Goal: Information Seeking & Learning: Learn about a topic

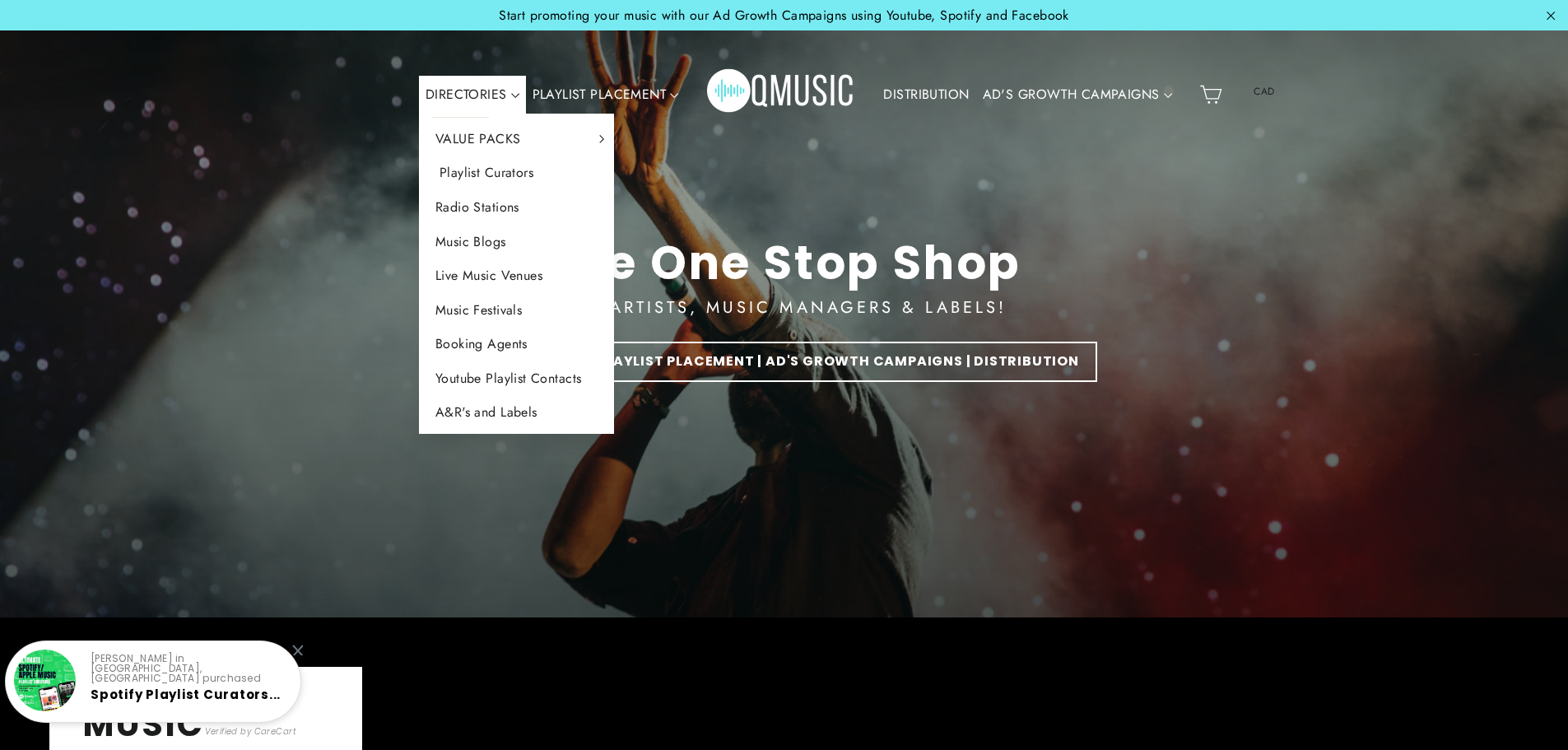
click at [496, 168] on link "Playlist Curators" at bounding box center [516, 172] width 196 height 35
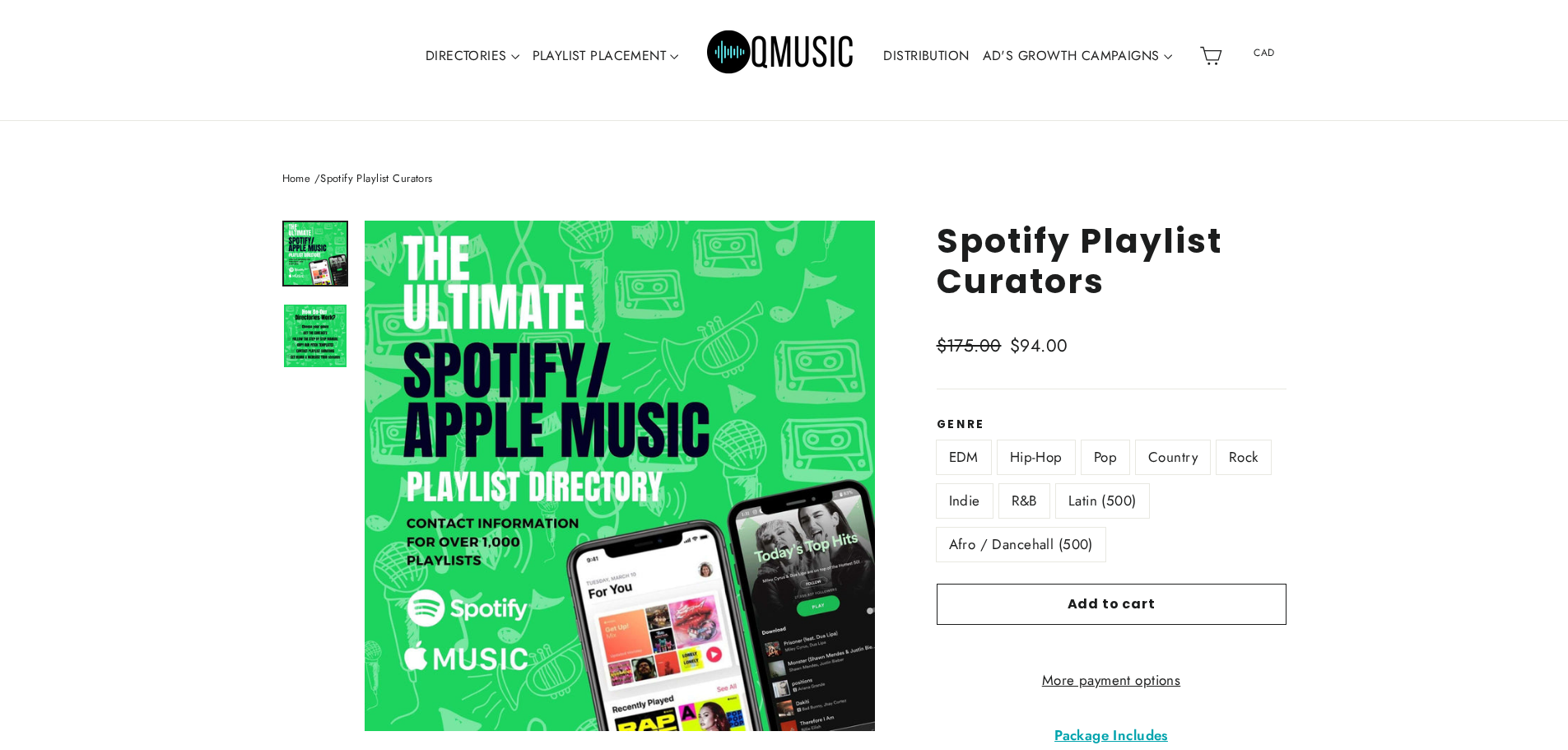
scroll to position [138, 0]
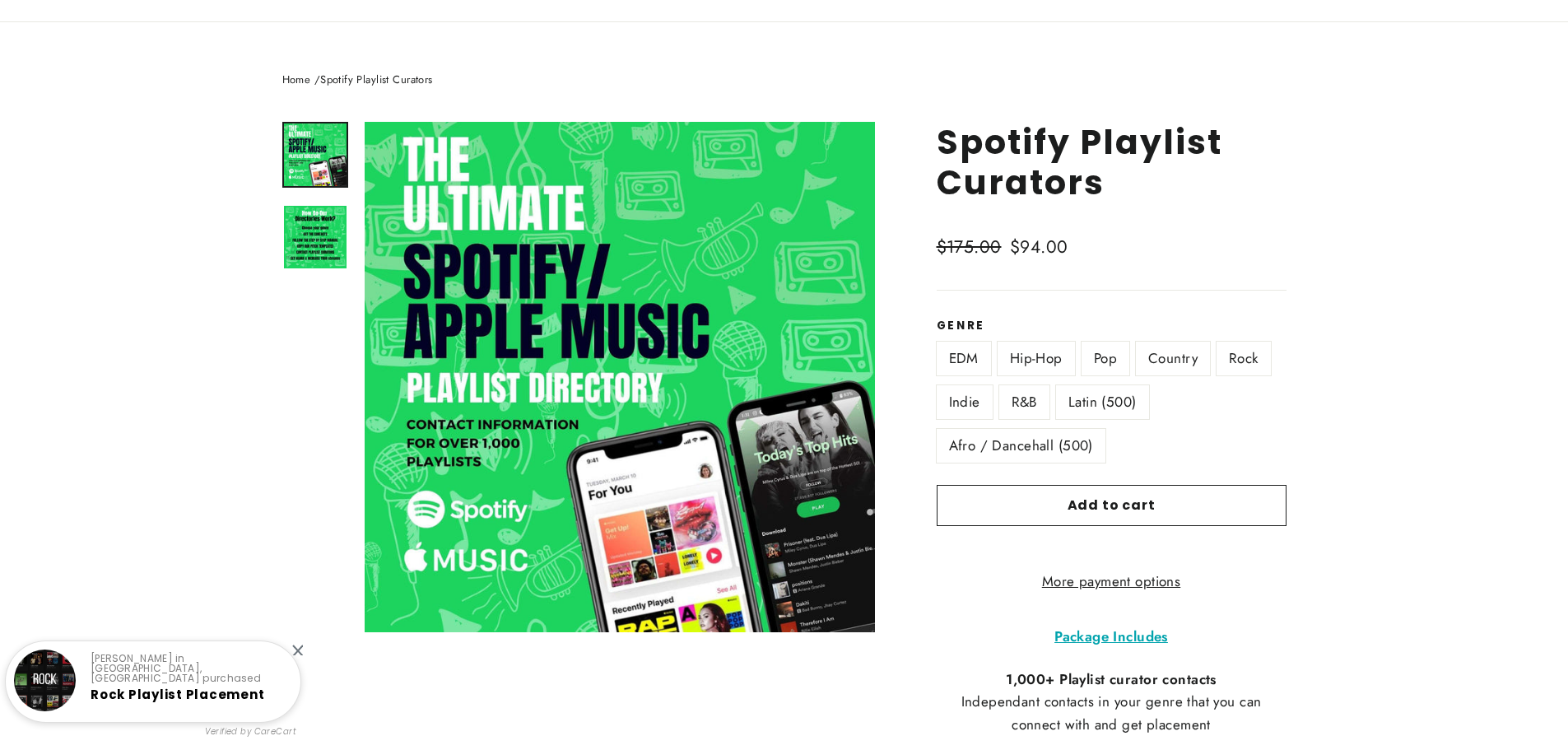
click at [1258, 361] on label "Rock" at bounding box center [1244, 359] width 54 height 34
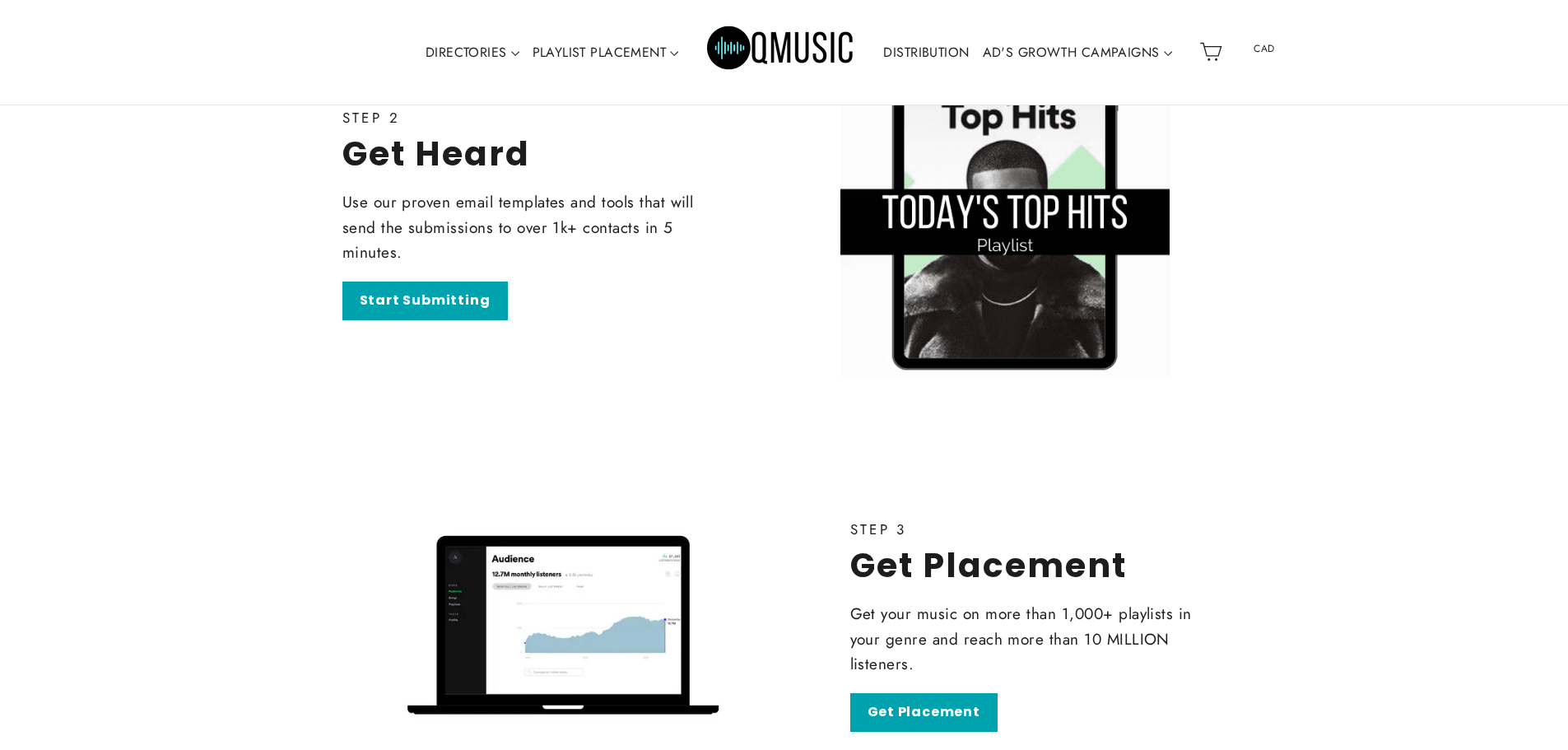
scroll to position [4336, 0]
click at [918, 44] on link "DISTRIBUTION" at bounding box center [925, 52] width 98 height 37
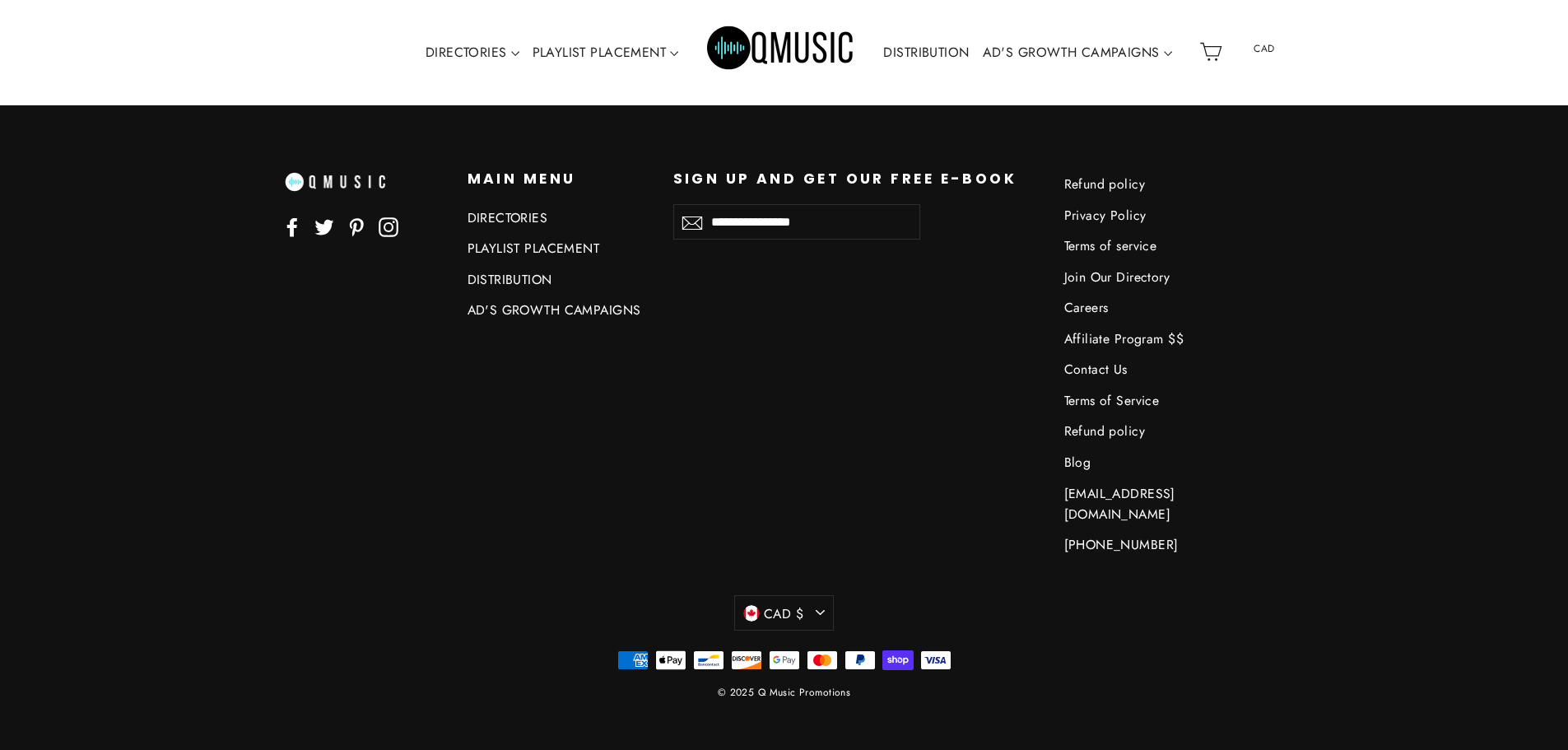
scroll to position [4764, 0]
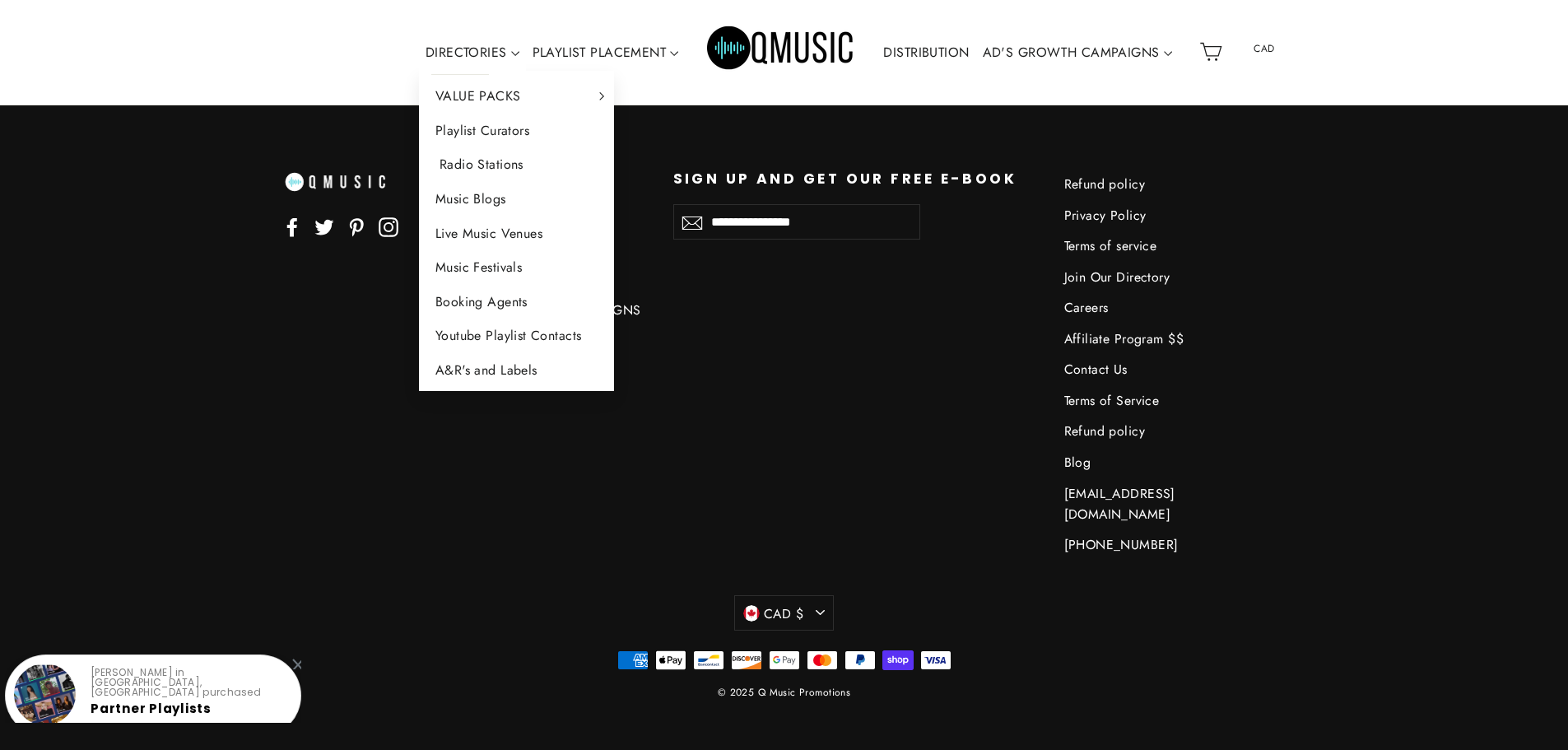
click at [464, 164] on link "Radio Stations" at bounding box center [516, 164] width 196 height 35
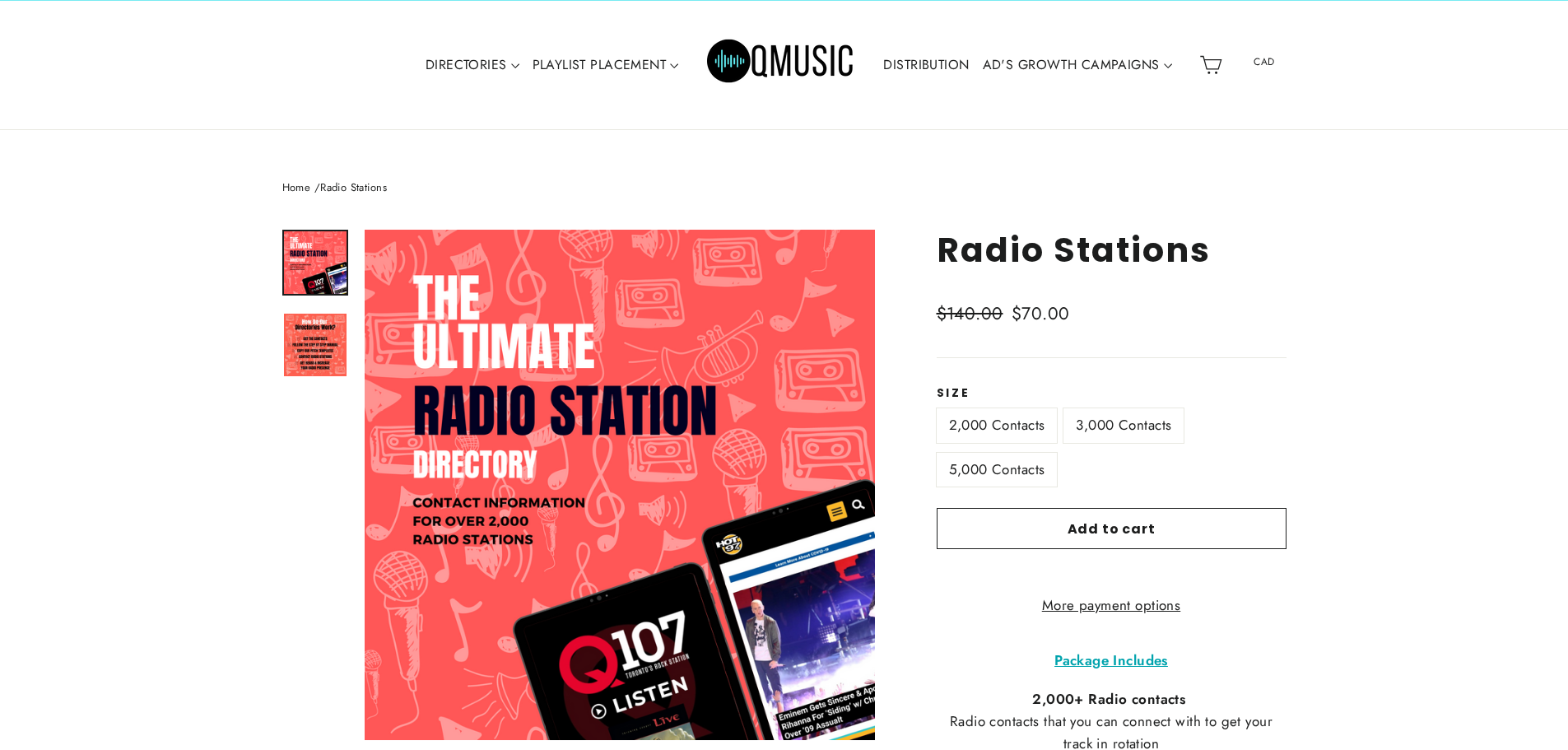
scroll to position [110, 0]
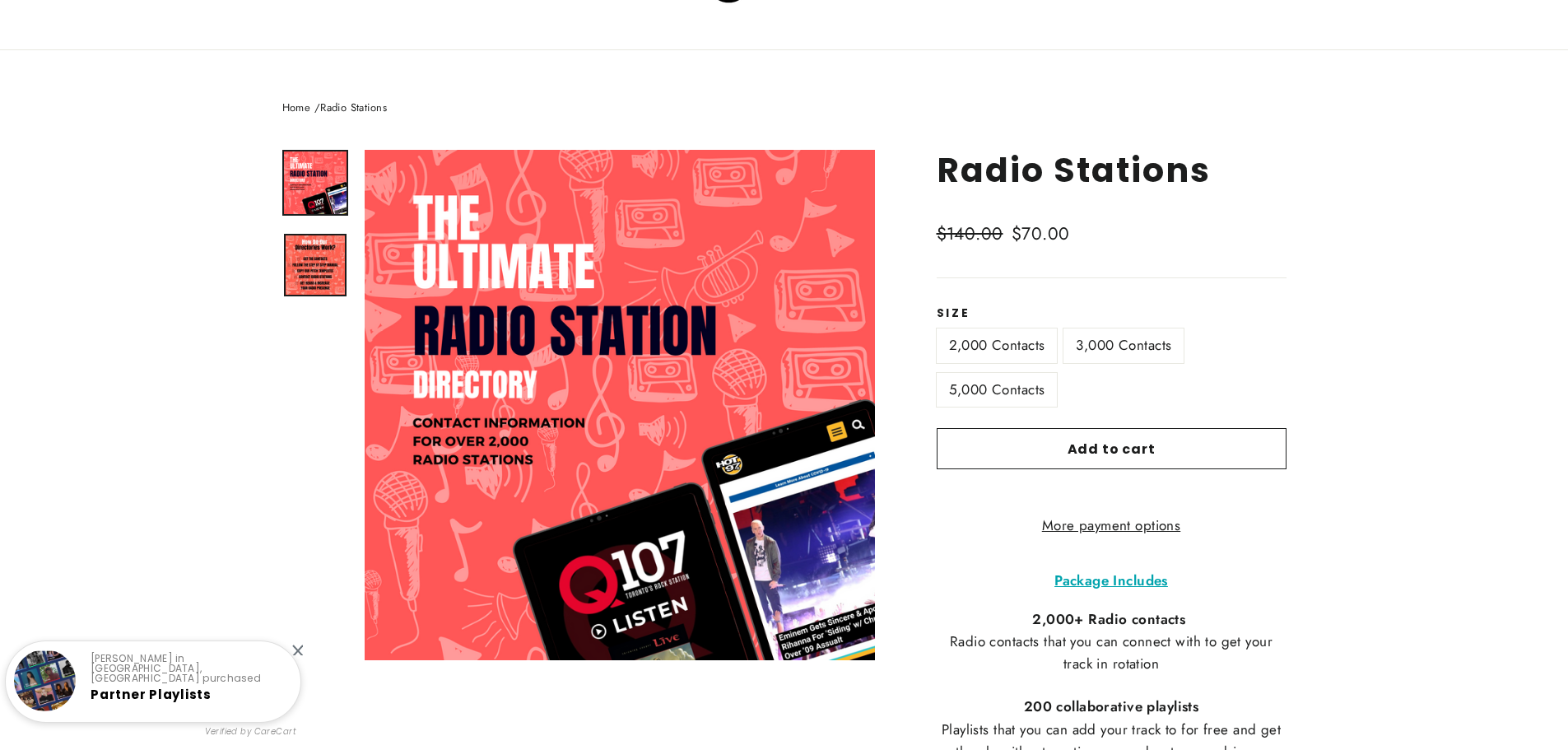
click at [299, 272] on img at bounding box center [315, 265] width 63 height 63
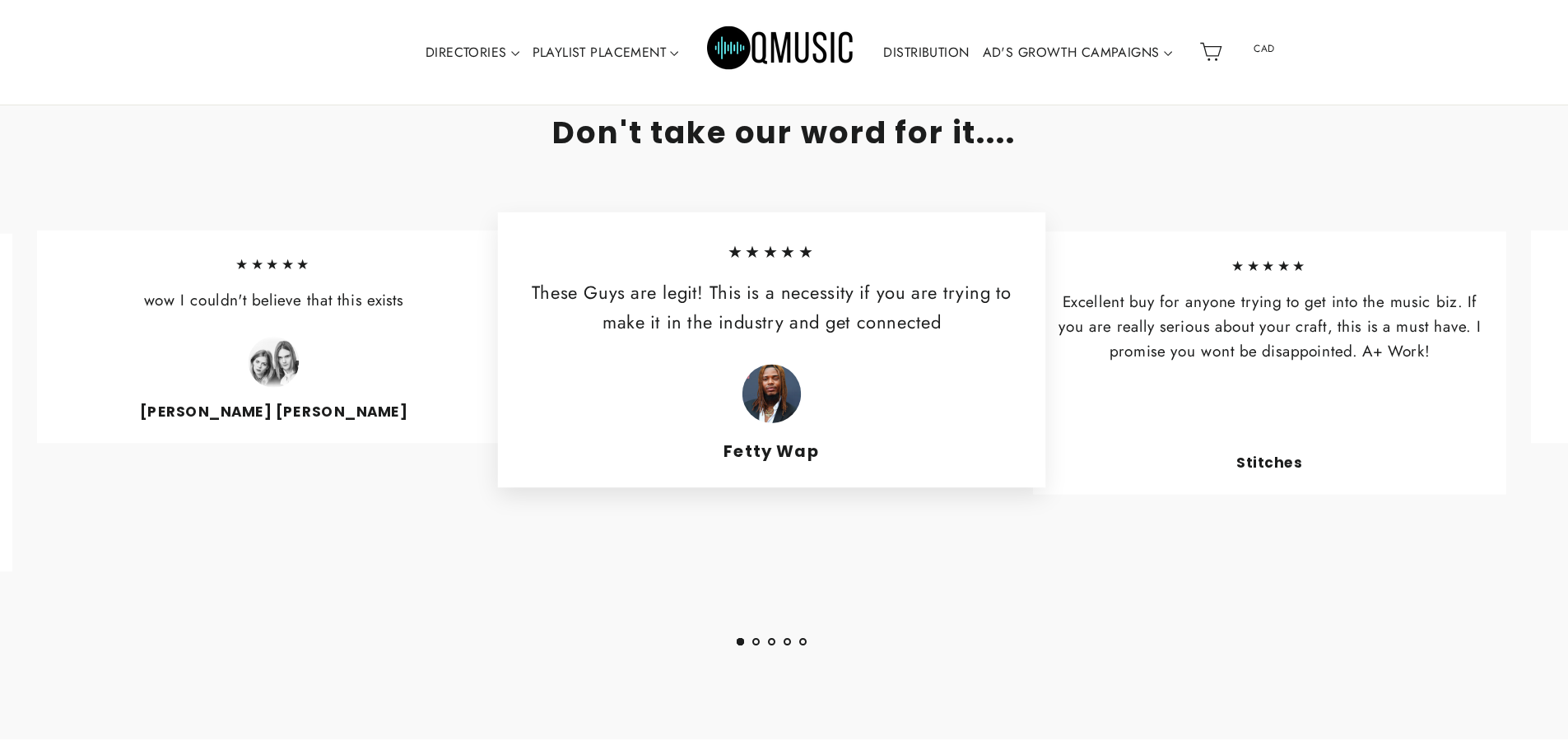
scroll to position [1538, 0]
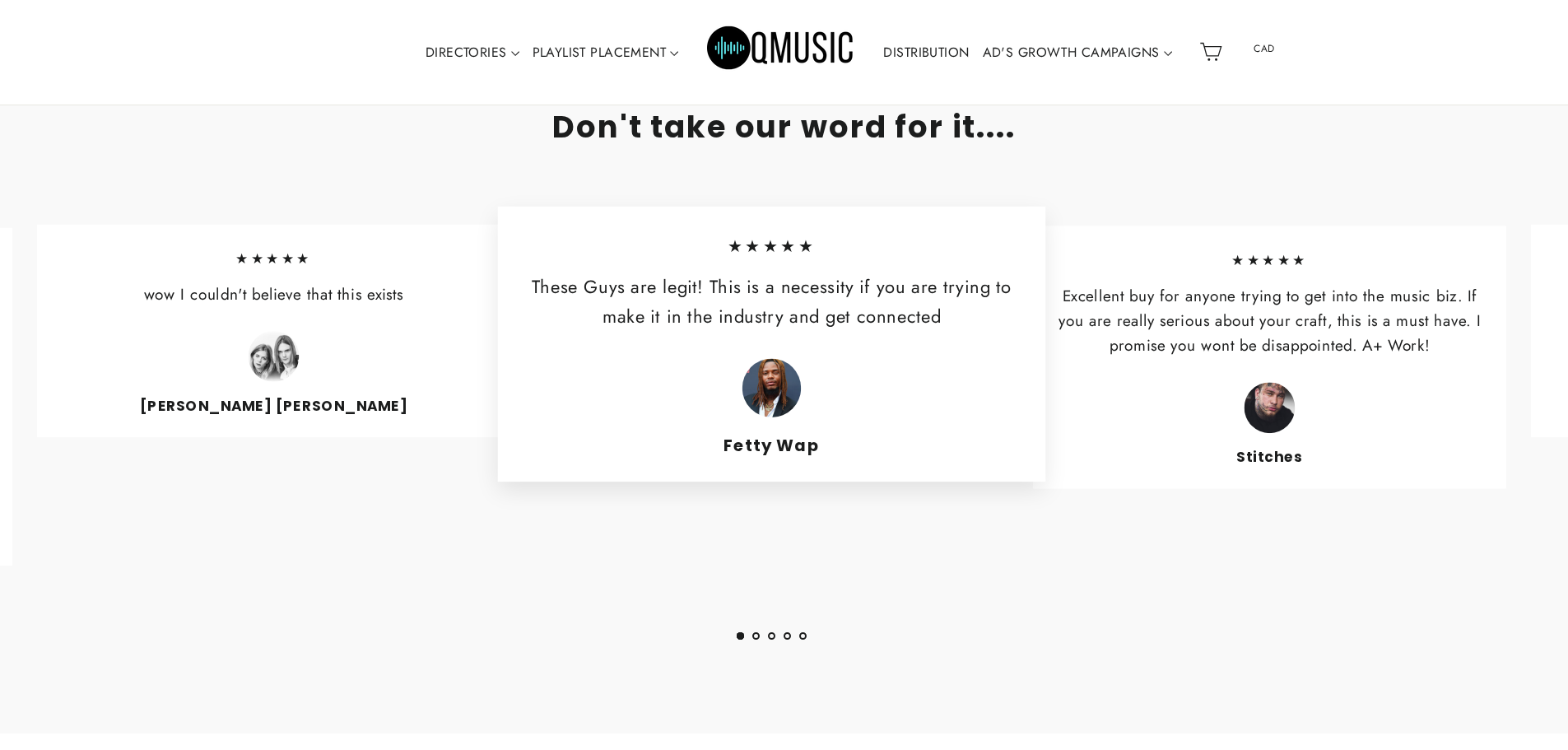
click at [753, 640] on button "2" at bounding box center [756, 636] width 7 height 7
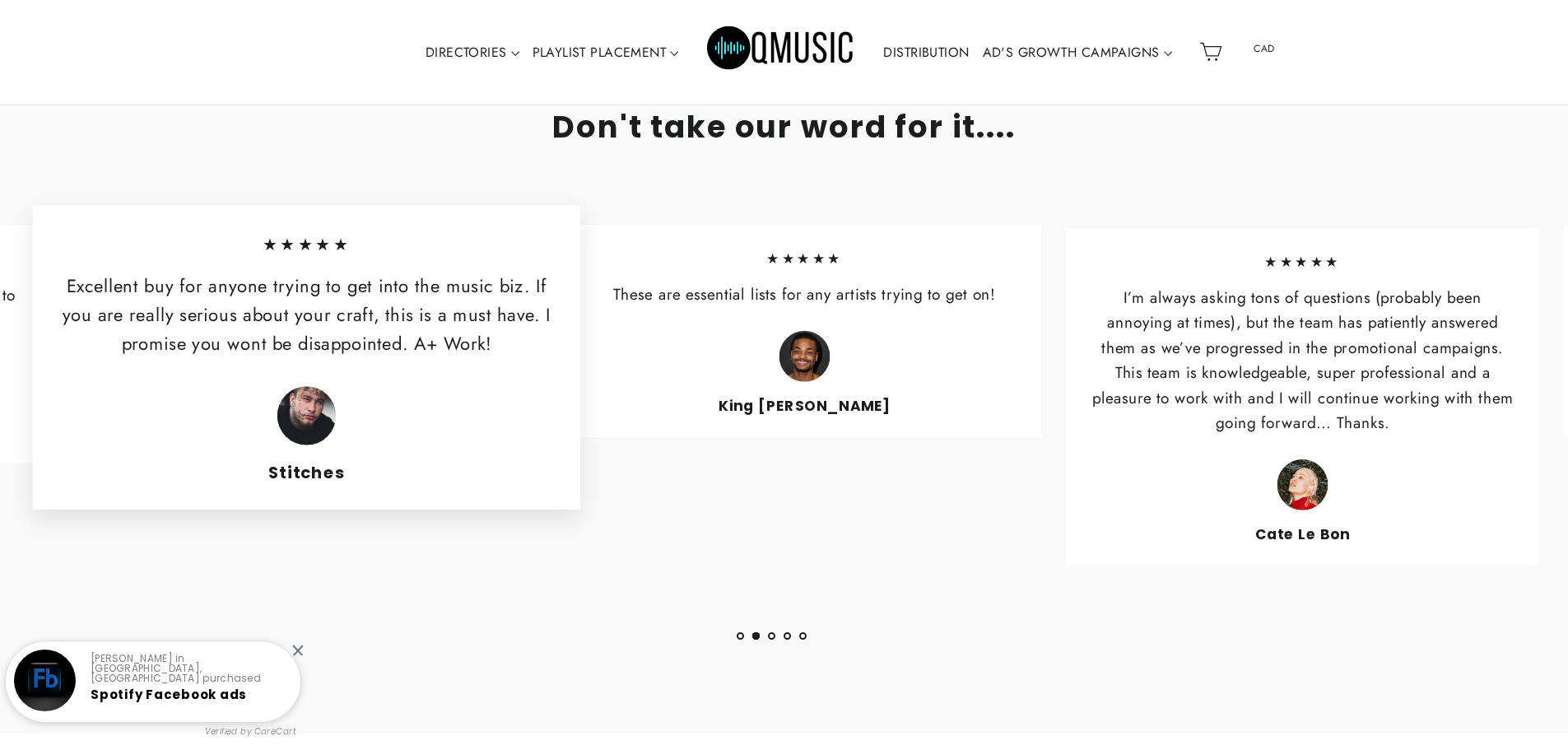
drag, startPoint x: 1355, startPoint y: 413, endPoint x: 891, endPoint y: 414, distance: 464.0
click at [891, 414] on cite "King [PERSON_NAME]" at bounding box center [805, 405] width 426 height 17
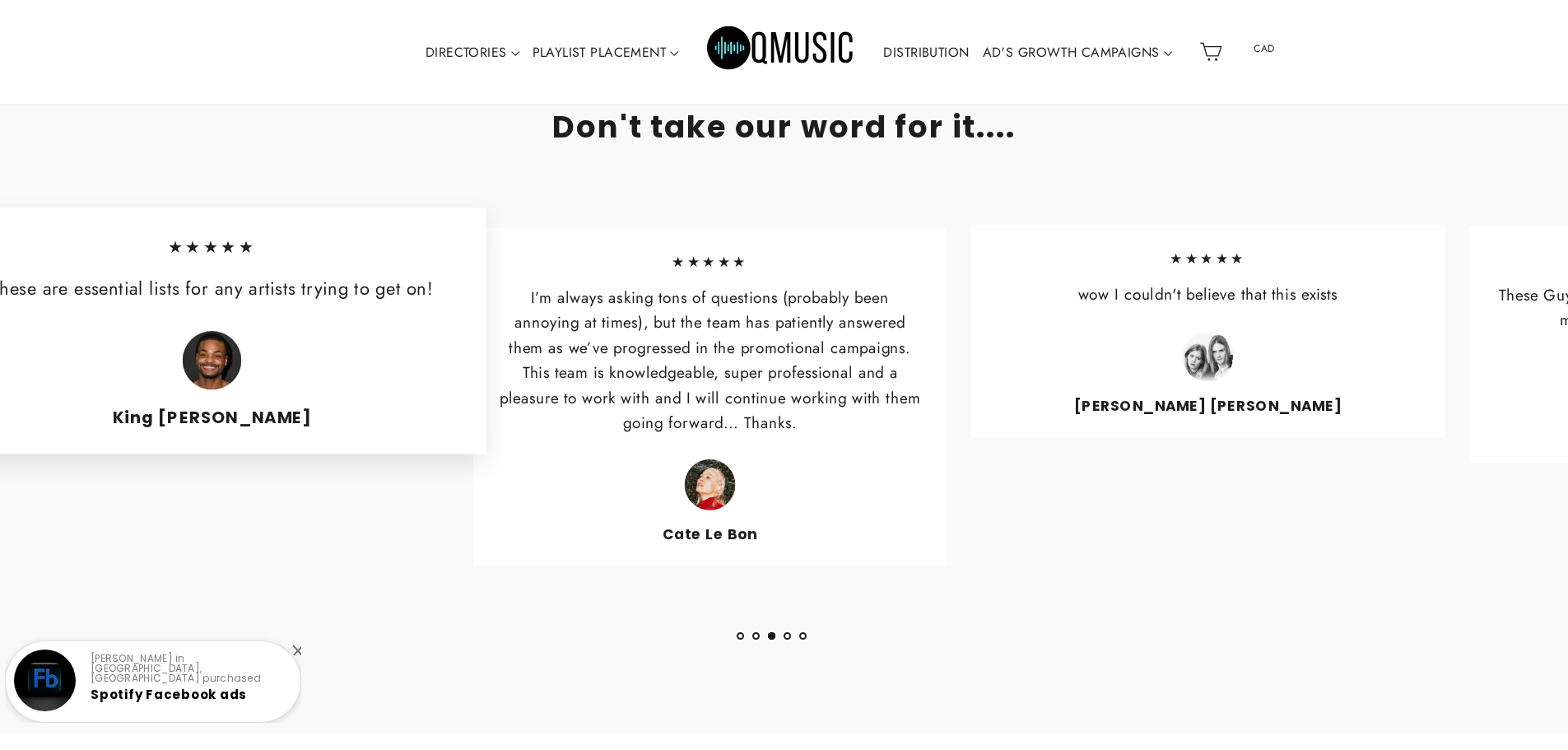
drag, startPoint x: 1374, startPoint y: 415, endPoint x: 814, endPoint y: 399, distance: 560.2
click at [814, 399] on p "I’m always asking tons of questions (probably been annoying at times), but the …" at bounding box center [710, 360] width 426 height 150
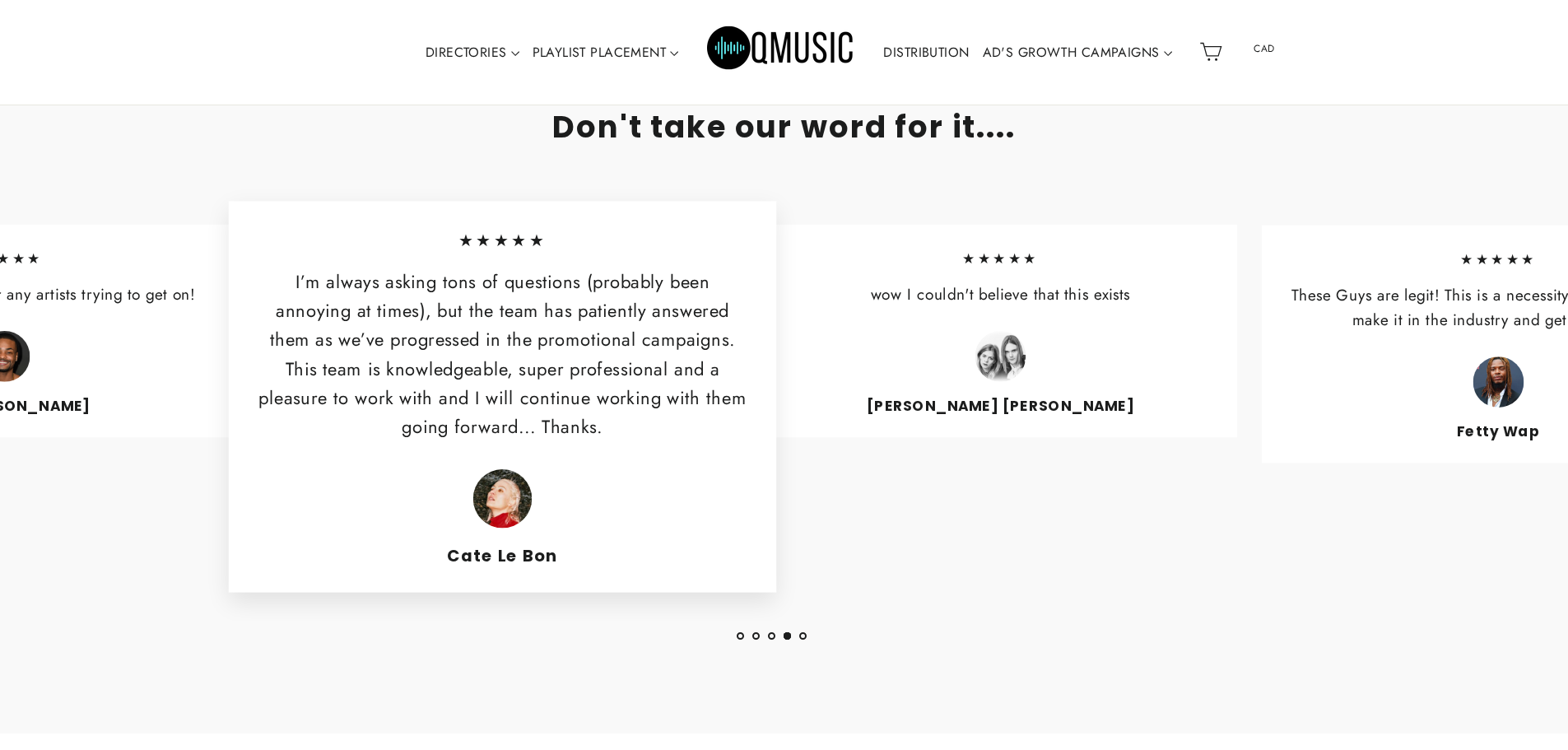
drag, startPoint x: 1265, startPoint y: 384, endPoint x: 994, endPoint y: 401, distance: 271.5
click at [994, 401] on div "[PERSON_NAME] [PERSON_NAME]" at bounding box center [1000, 372] width 426 height 83
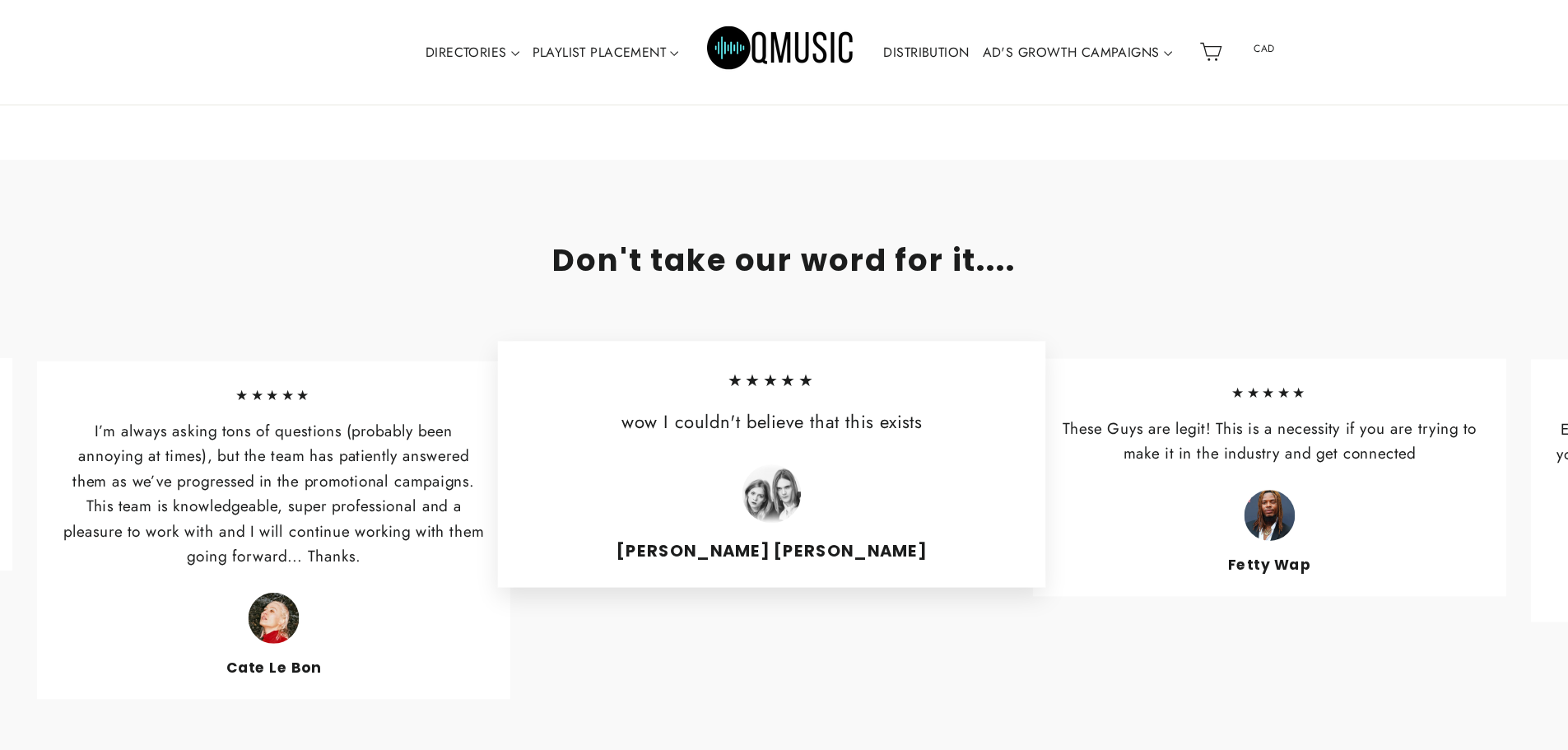
scroll to position [1375, 0]
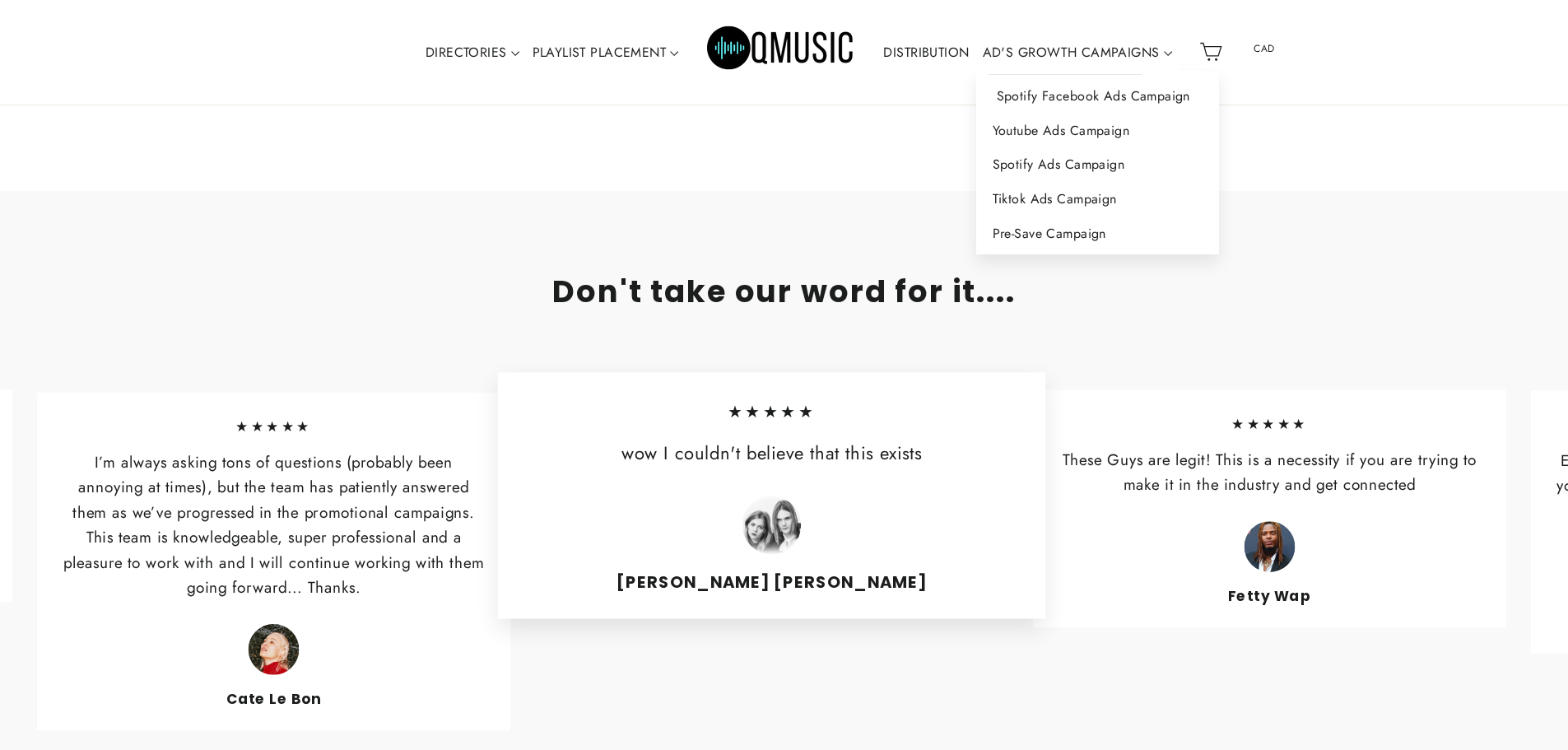
click at [1100, 96] on link "Spotify Facebook Ads Campaign" at bounding box center [1097, 96] width 243 height 35
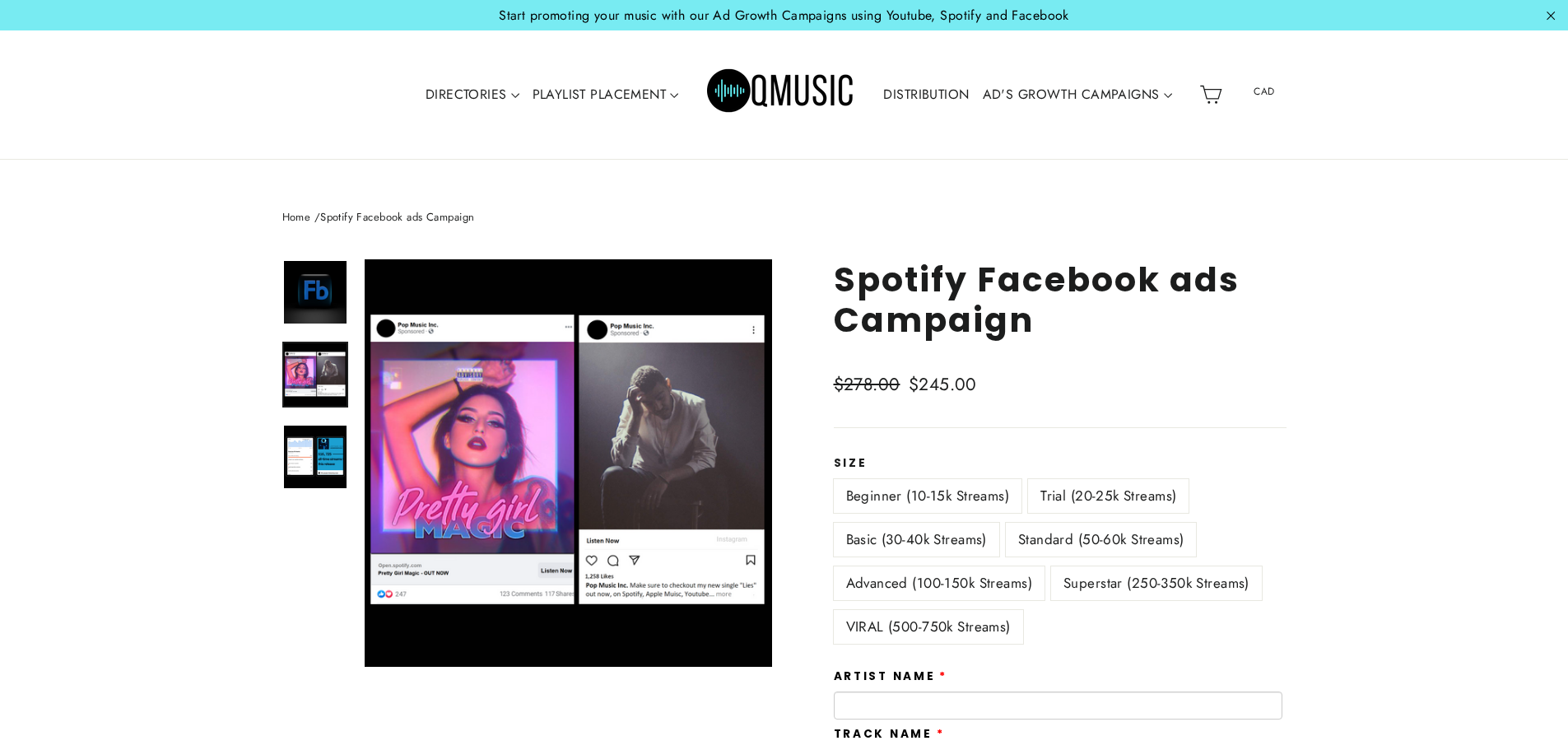
click at [313, 370] on img at bounding box center [315, 374] width 63 height 63
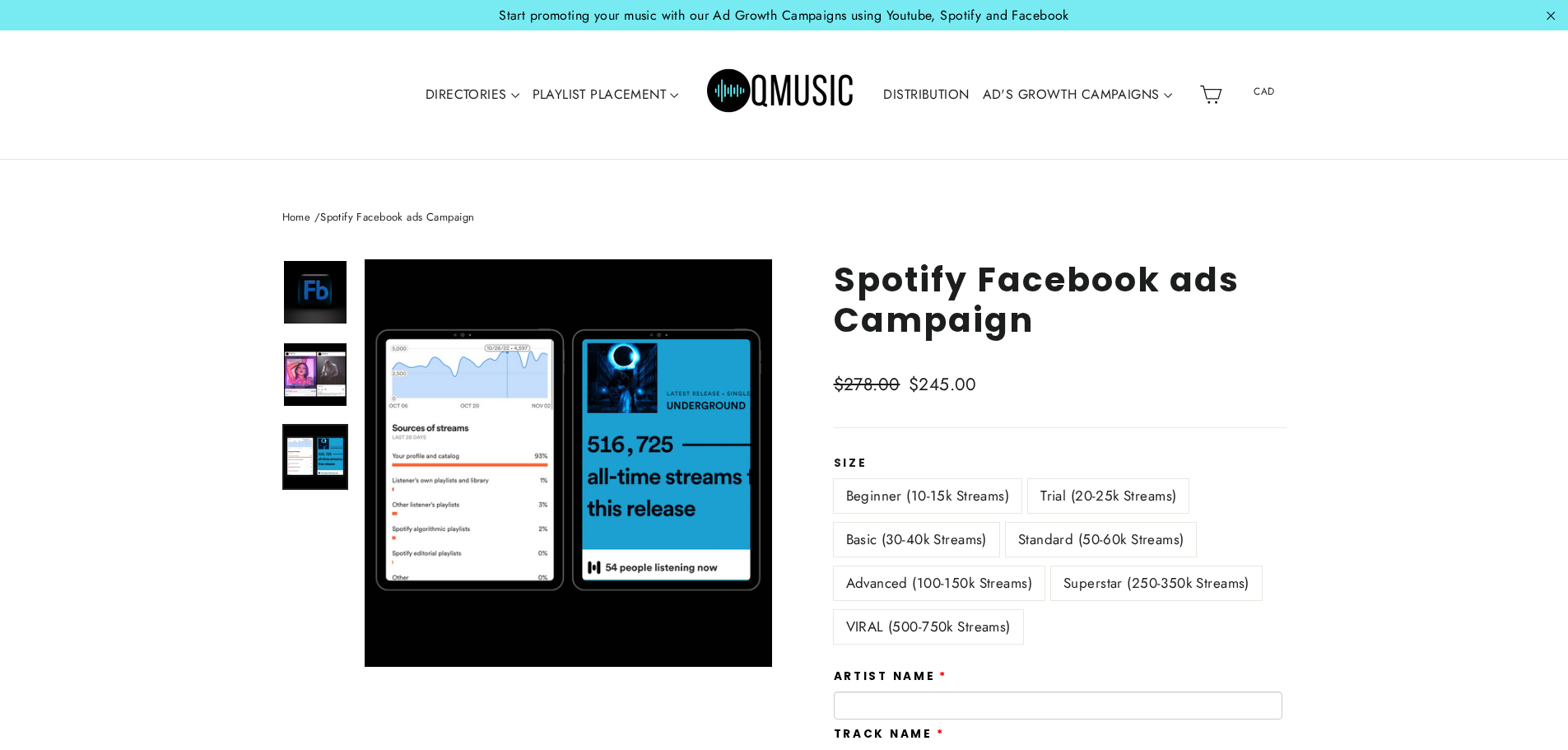
click at [305, 446] on img at bounding box center [315, 456] width 63 height 63
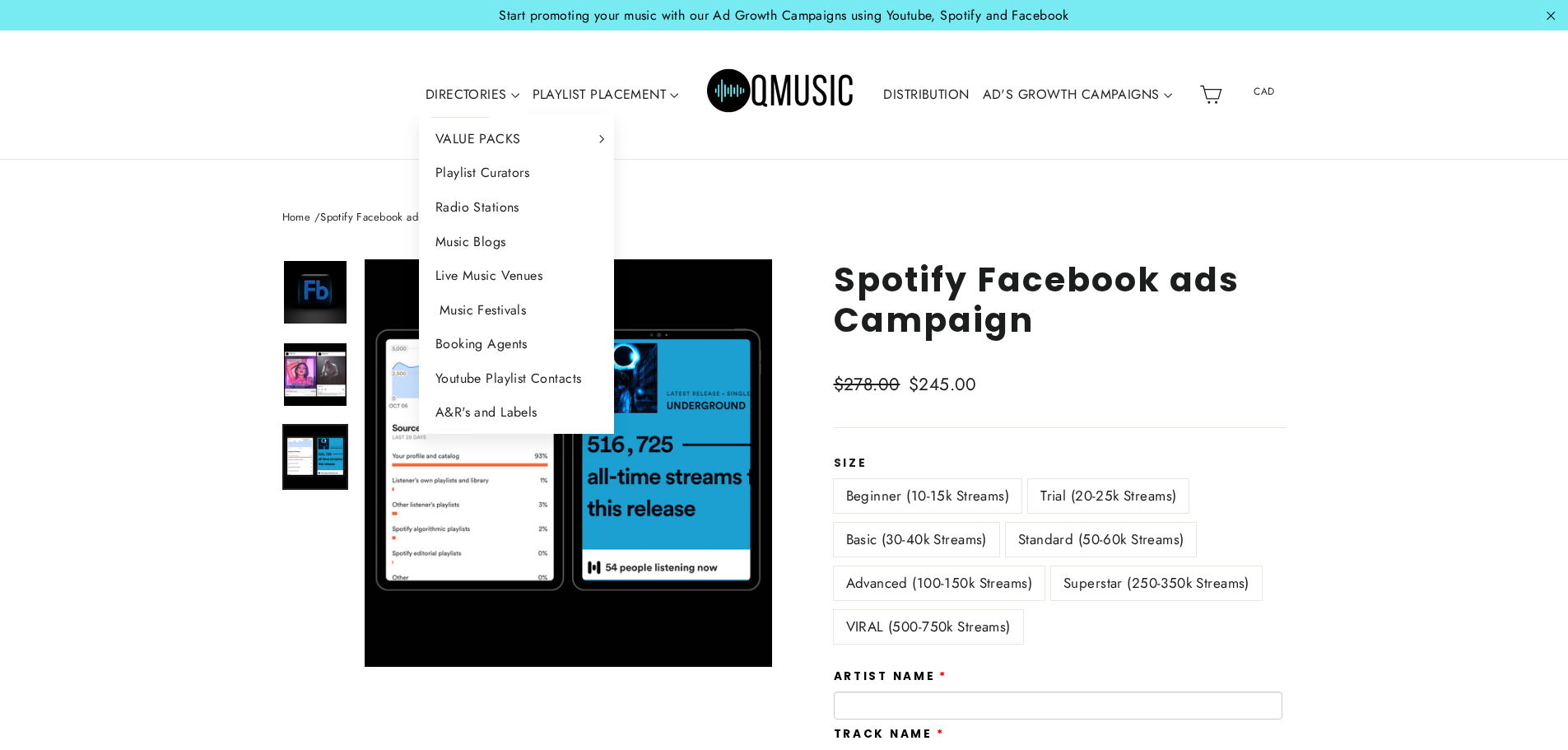
click at [499, 306] on link "Music Festivals" at bounding box center [516, 310] width 196 height 35
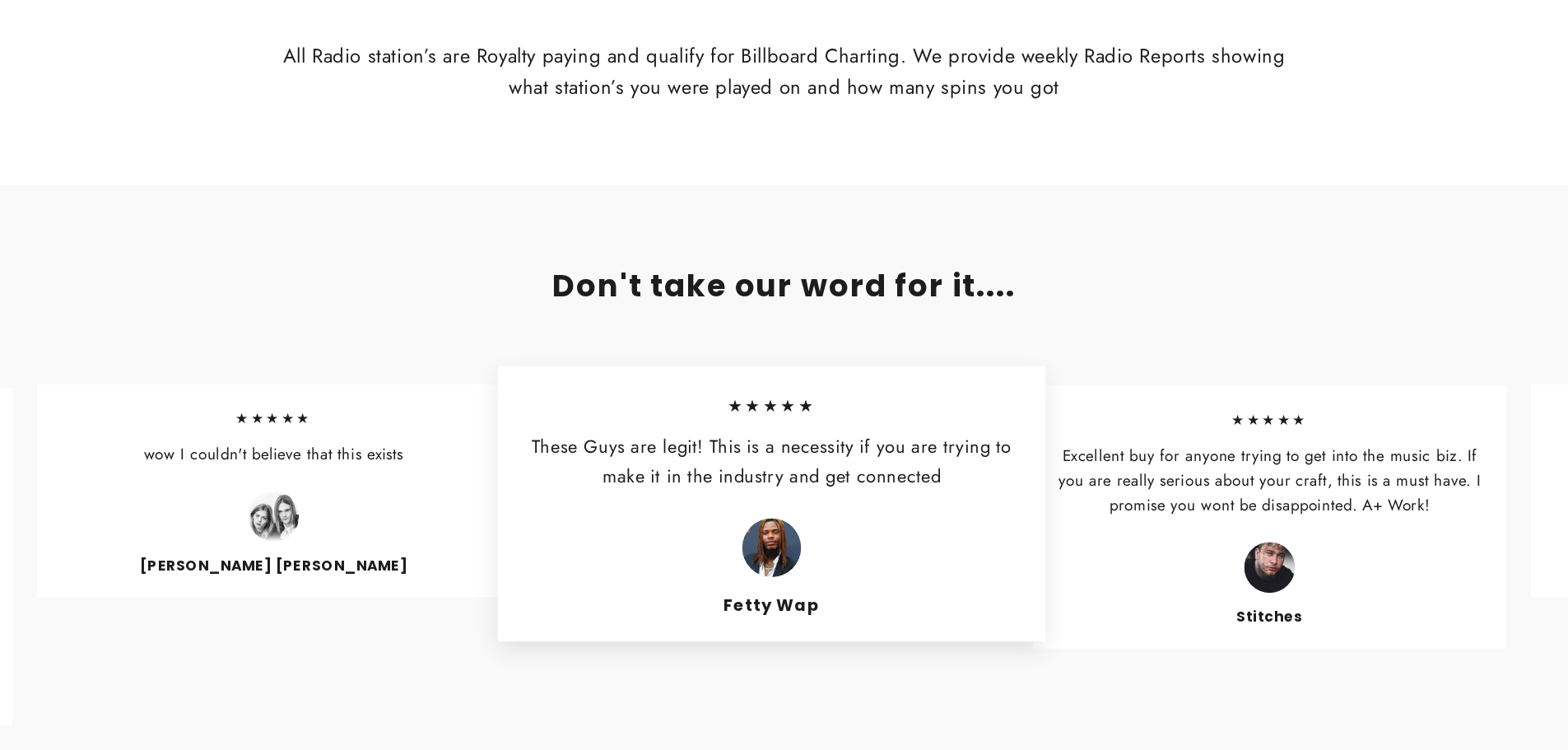
scroll to position [1375, 0]
